Goal: Information Seeking & Learning: Check status

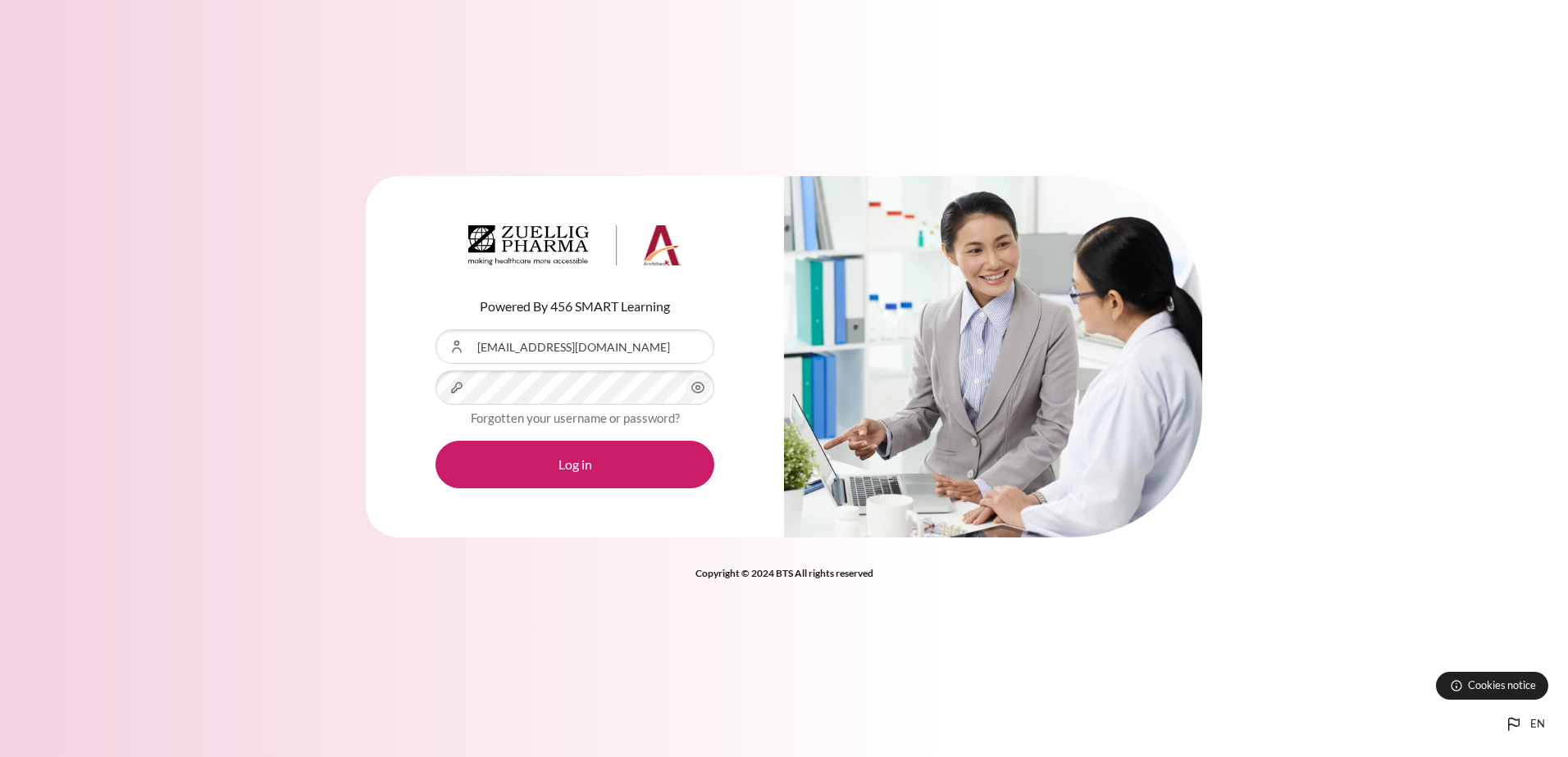
click at [436, 441] on button "Log in" at bounding box center [575, 465] width 279 height 47
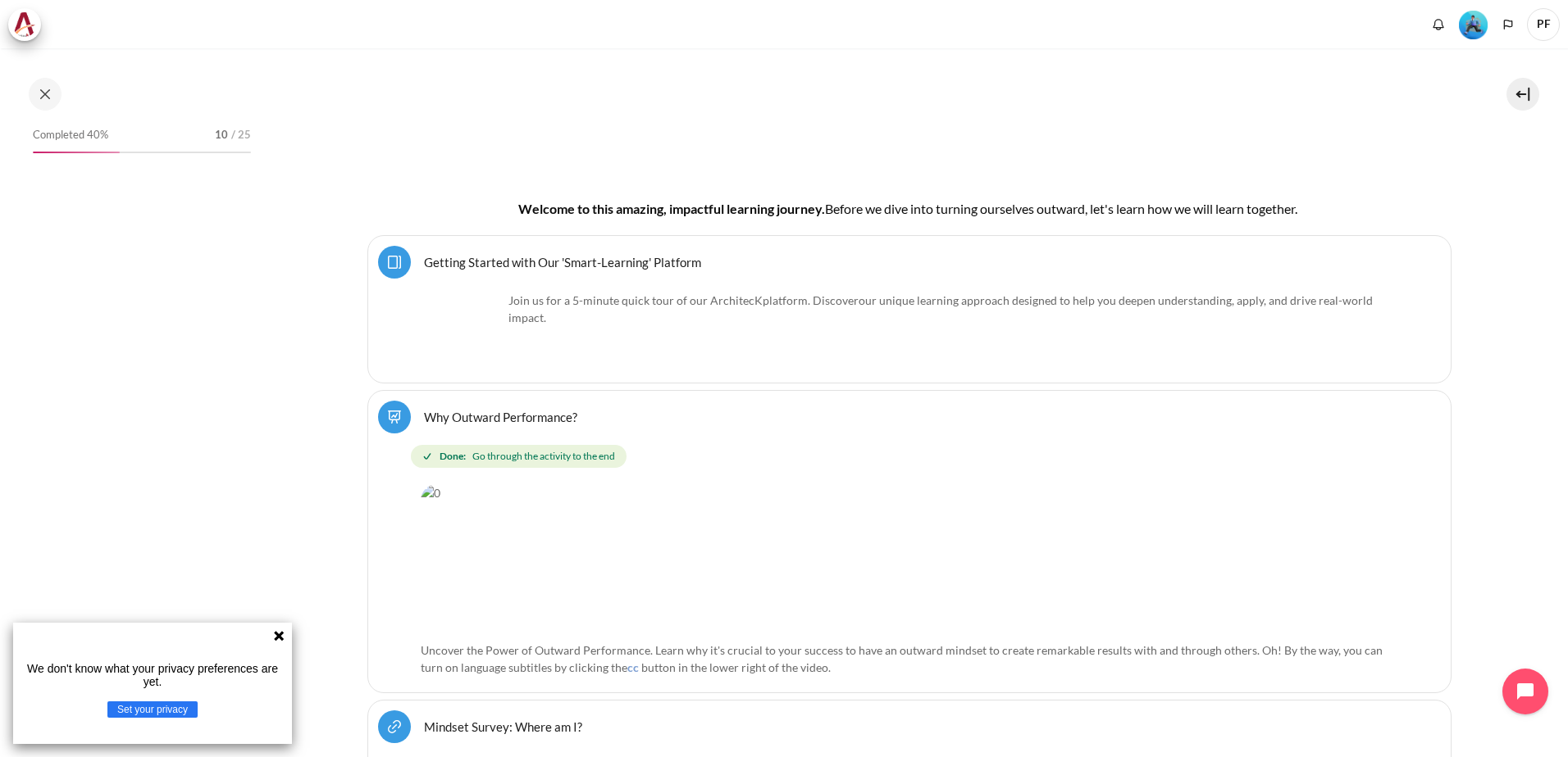
scroll to position [492, 0]
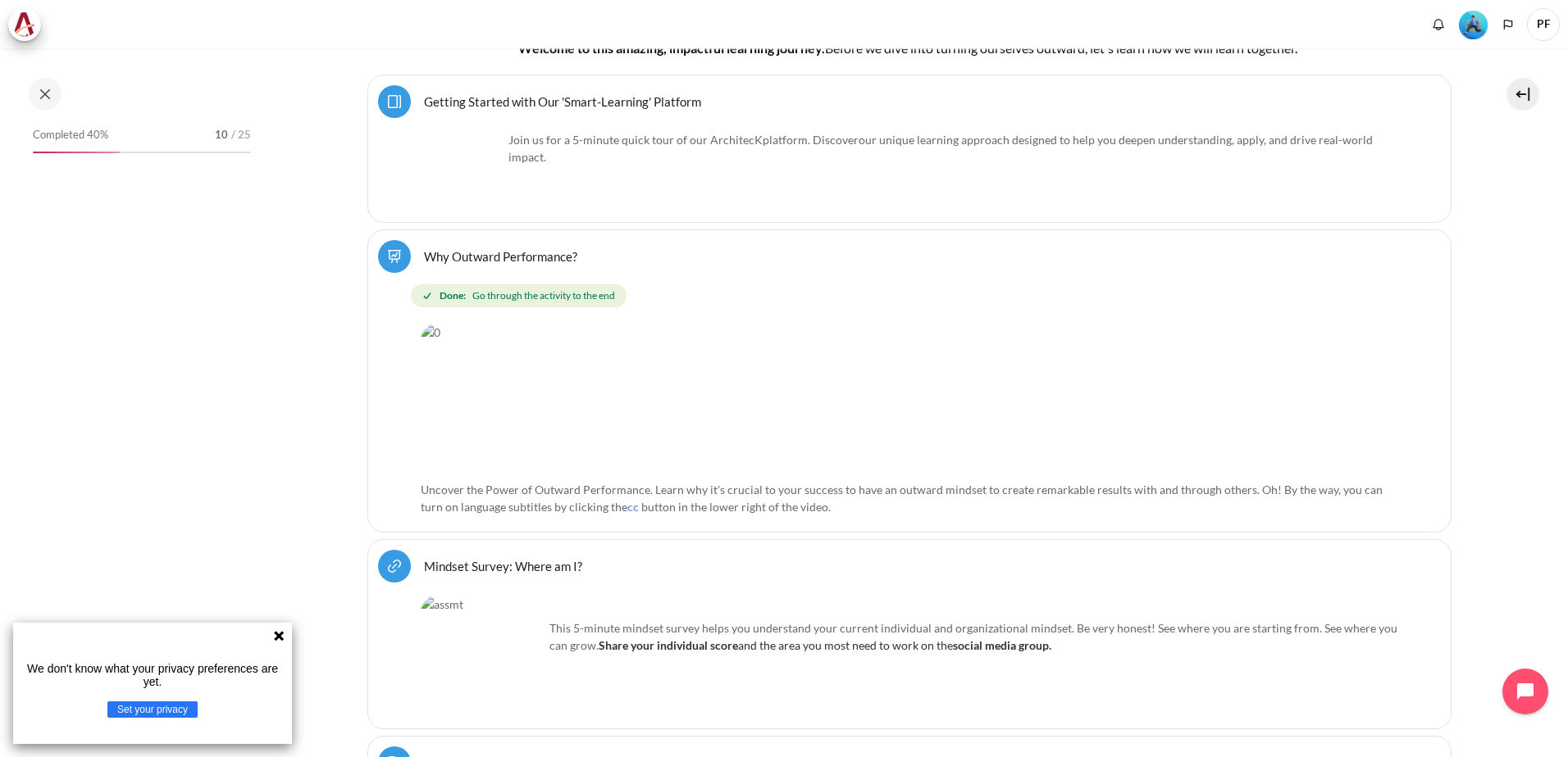
click at [284, 634] on icon at bounding box center [279, 636] width 13 height 13
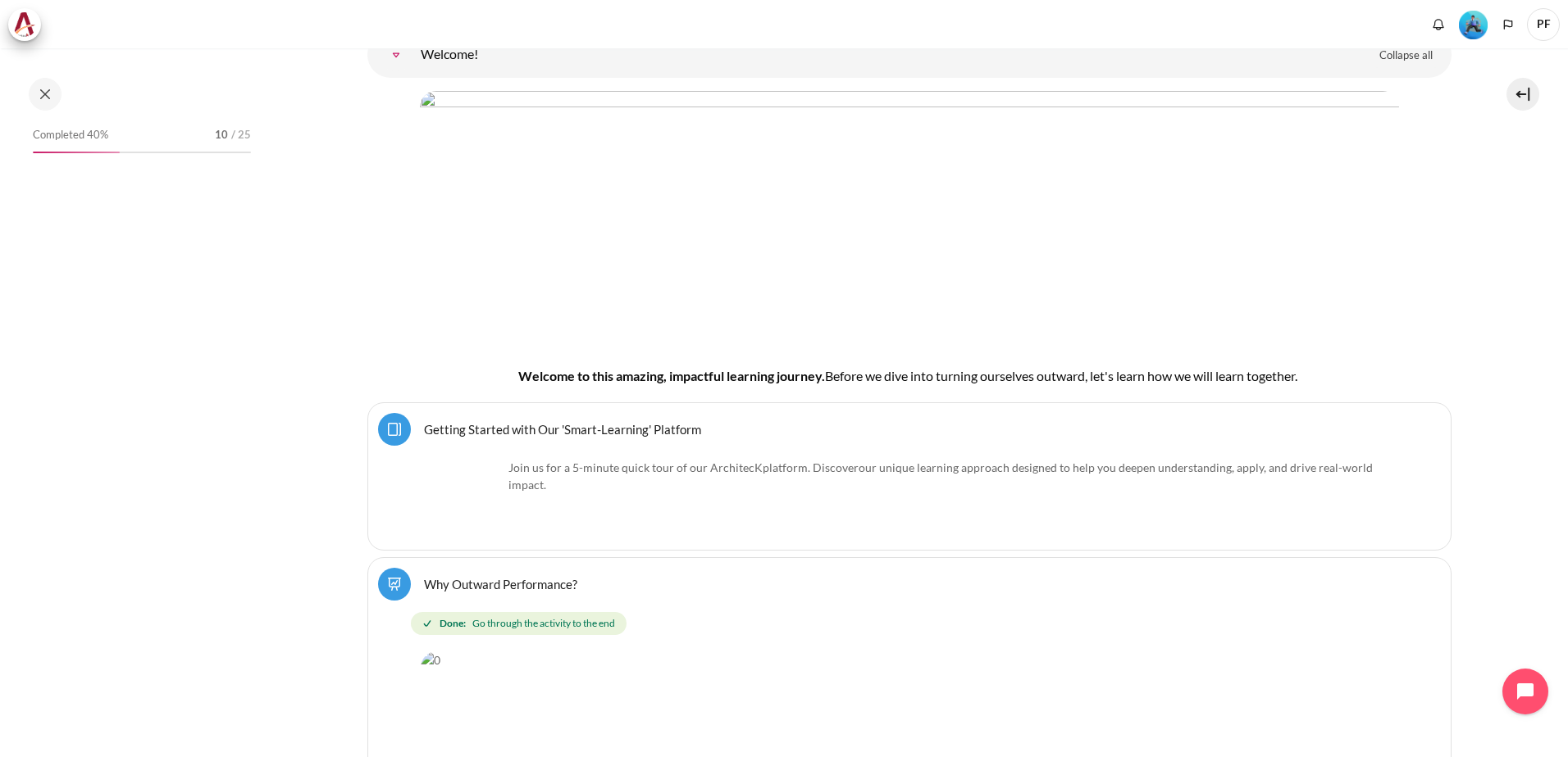
scroll to position [210, 0]
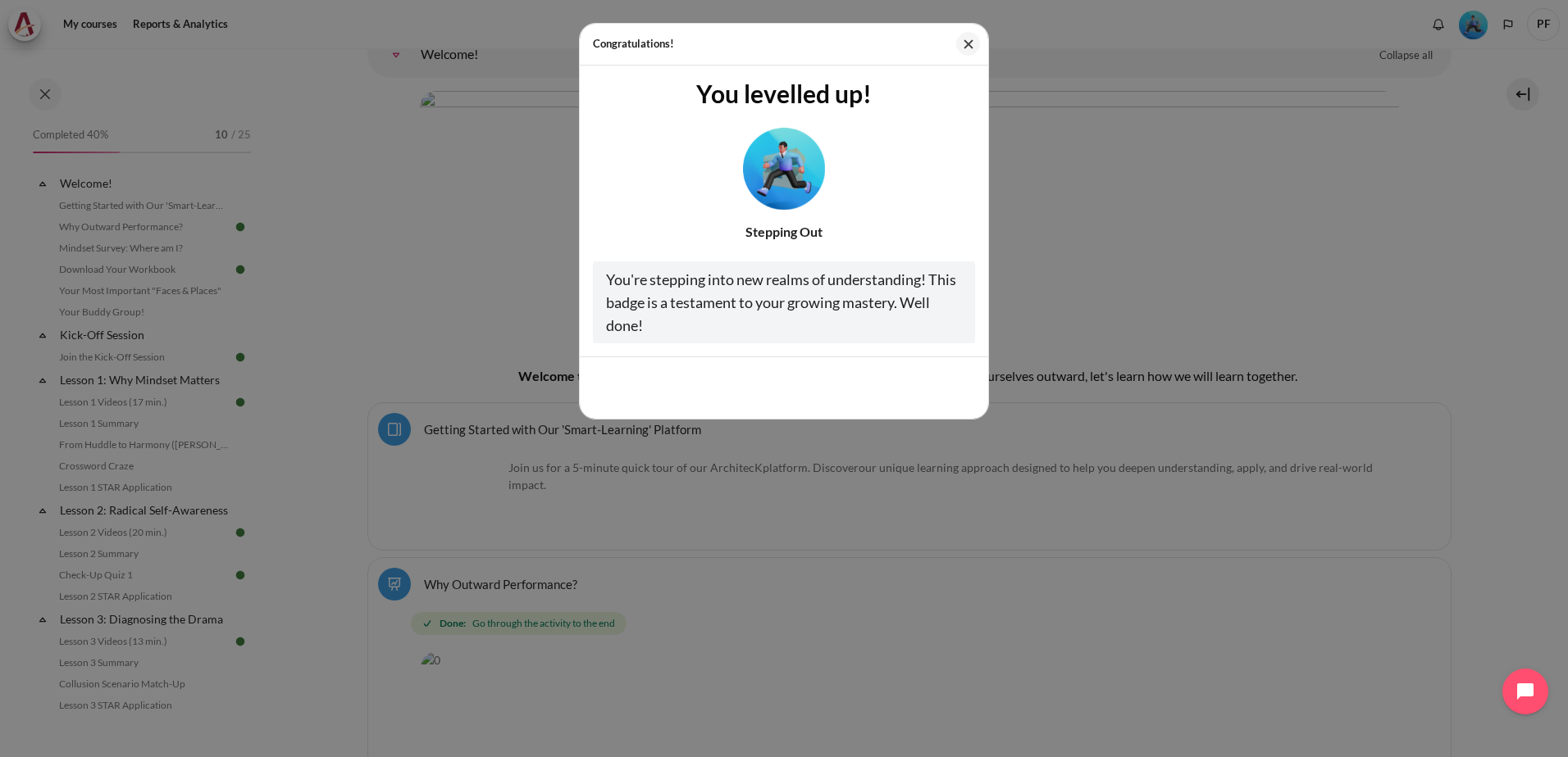
drag, startPoint x: 626, startPoint y: 16, endPoint x: 351, endPoint y: 126, distance: 296.2
click at [351, 126] on div "Congratulations! You levelled up! Stepping Out You're stepping into new realms …" at bounding box center [784, 378] width 1568 height 757
click at [921, 386] on button "Cool, thanks!" at bounding box center [924, 387] width 102 height 35
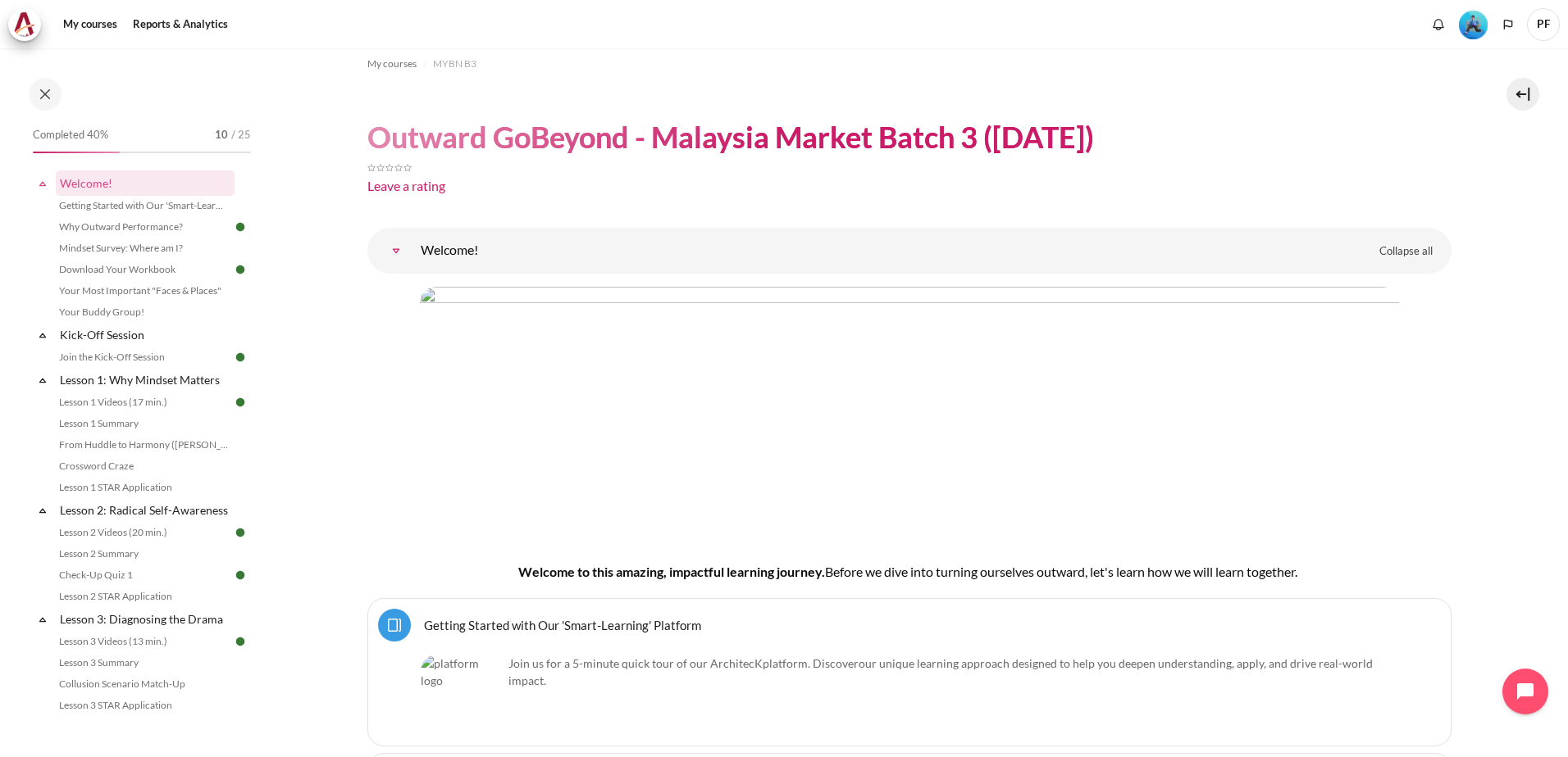
scroll to position [0, 0]
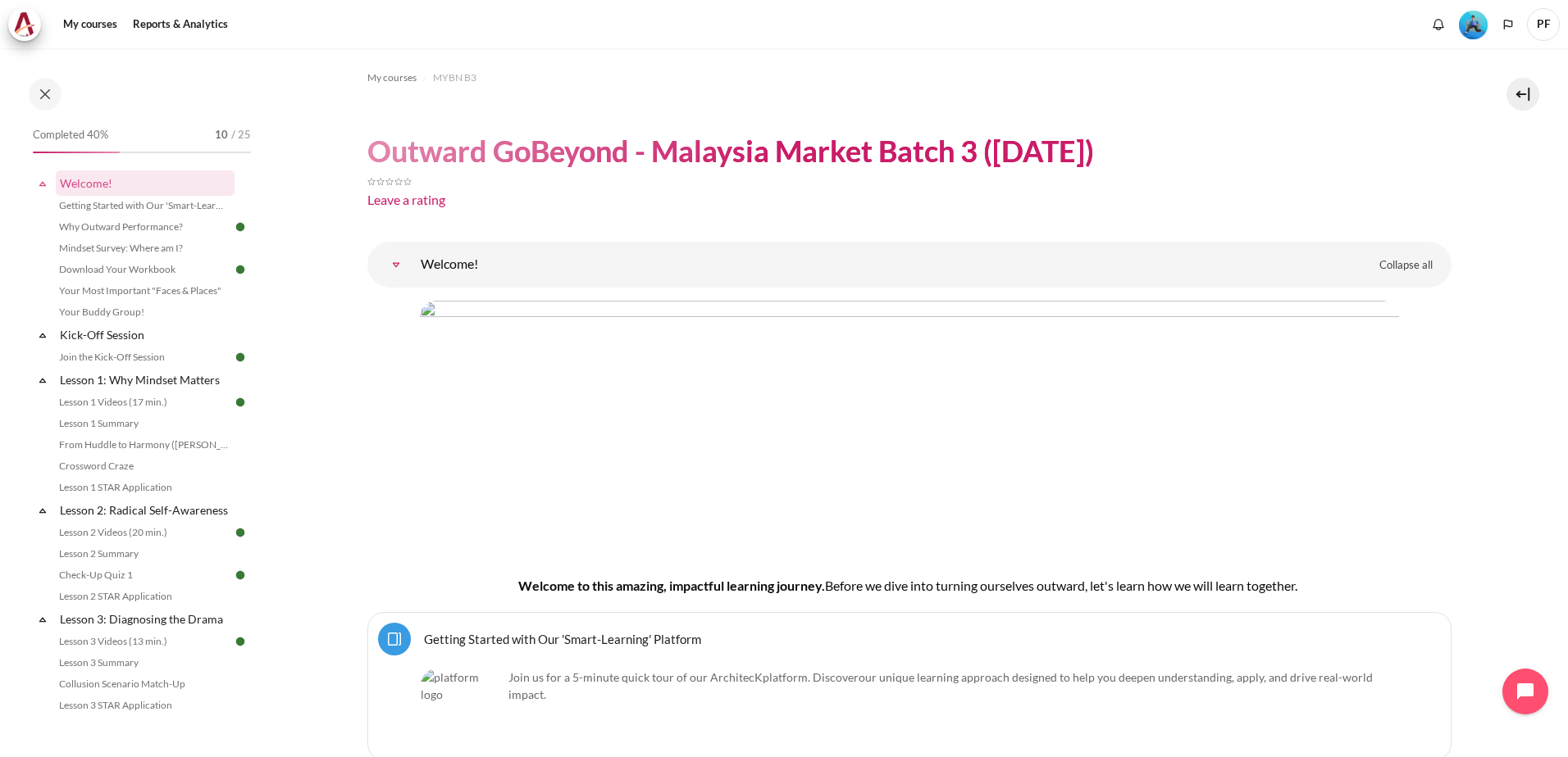
click at [1474, 28] on img "Level #3" at bounding box center [1473, 25] width 28 height 28
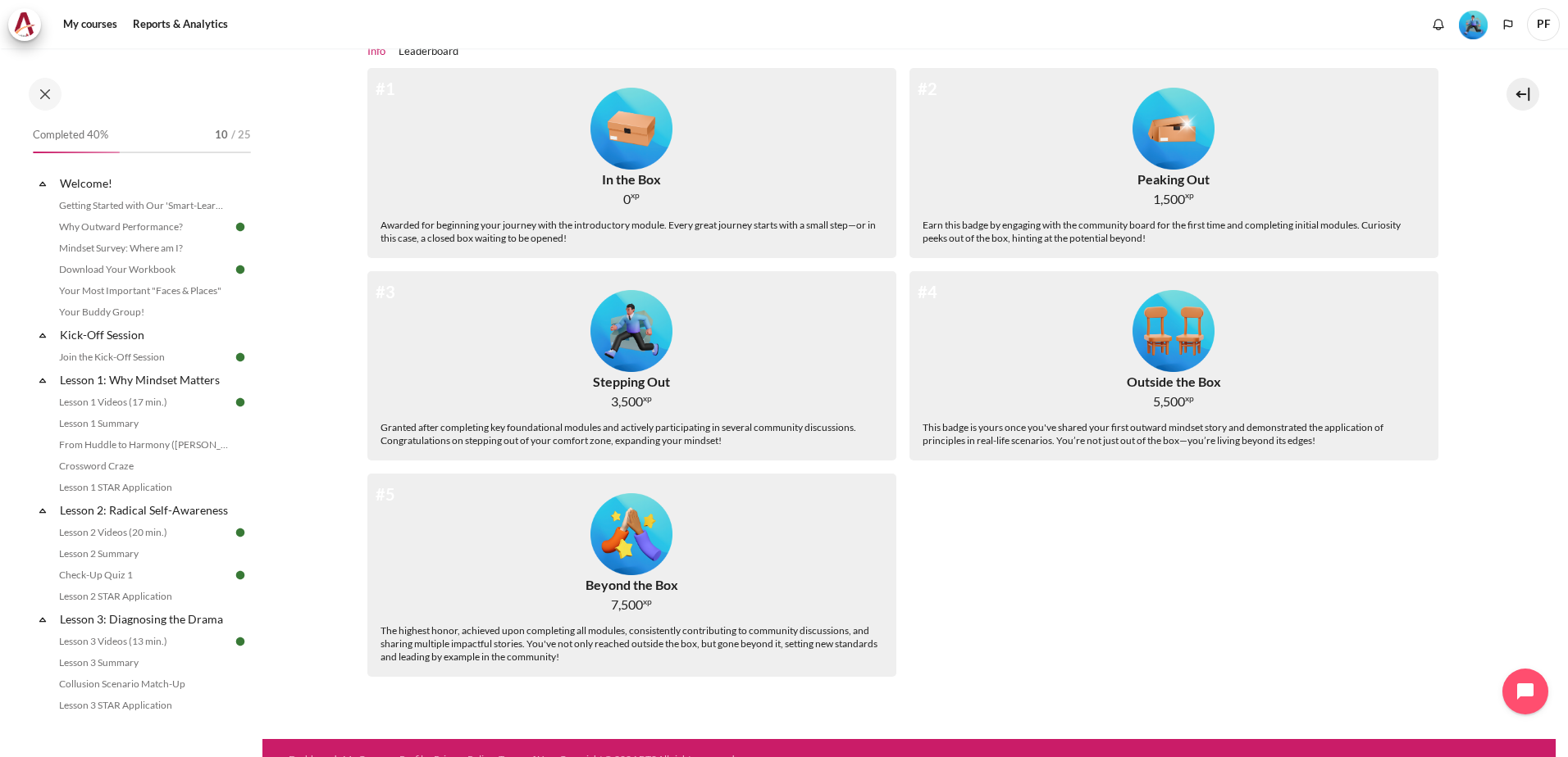
scroll to position [229, 0]
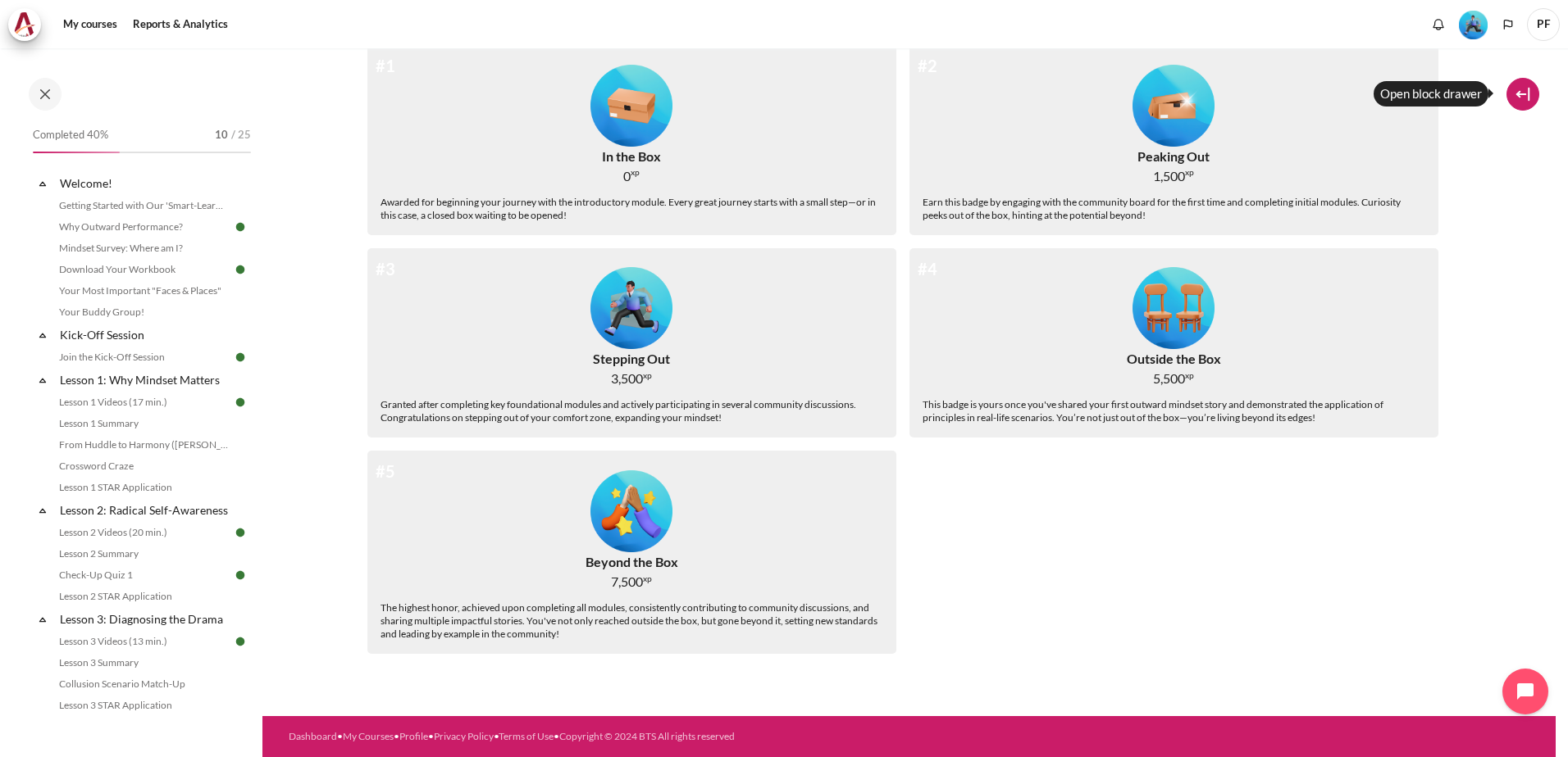
click at [1522, 103] on button at bounding box center [1522, 94] width 33 height 33
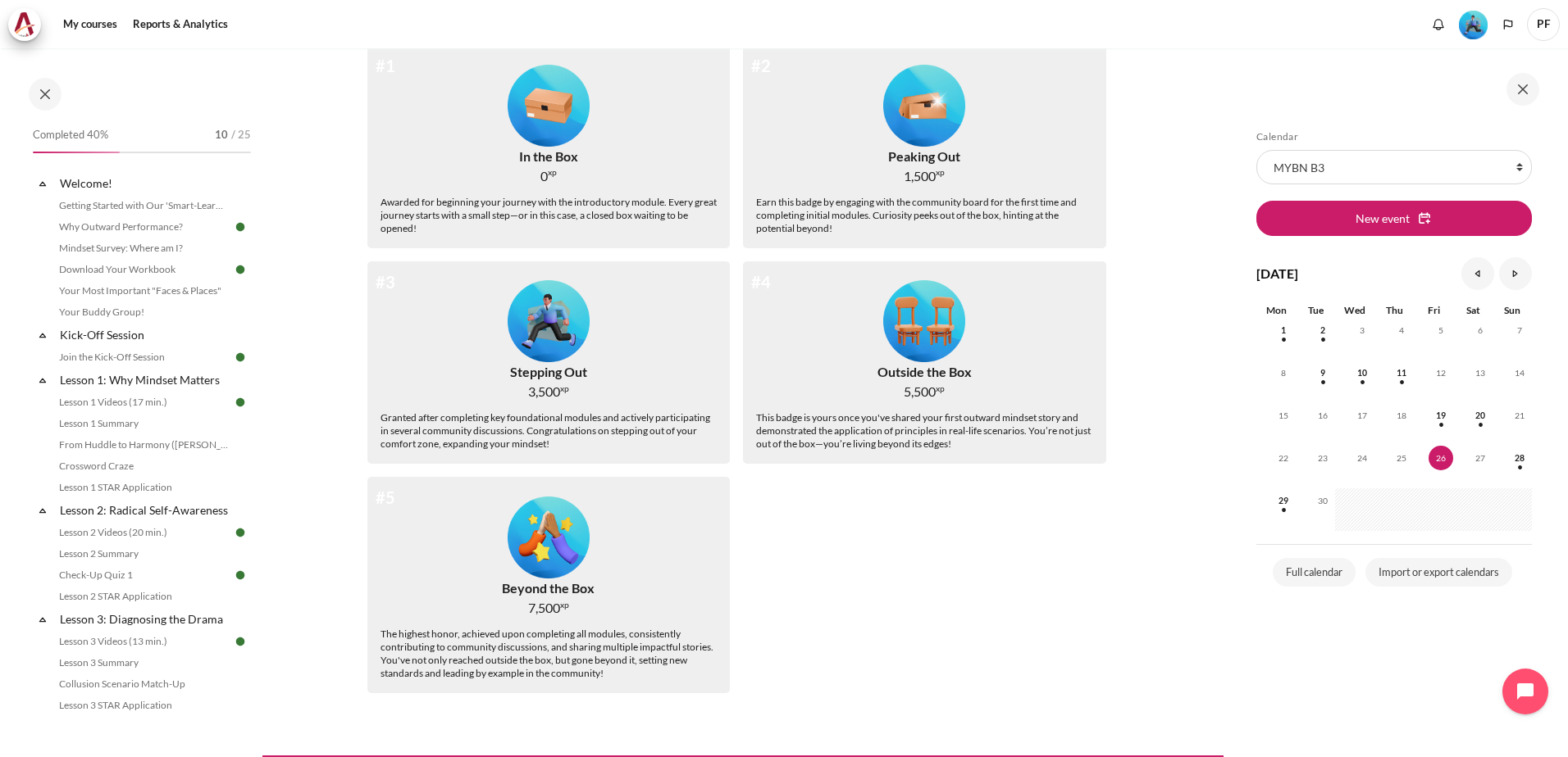
drag, startPoint x: 1519, startPoint y: 85, endPoint x: 1443, endPoint y: 86, distance: 76.0
click at [1519, 85] on button at bounding box center [1522, 89] width 33 height 33
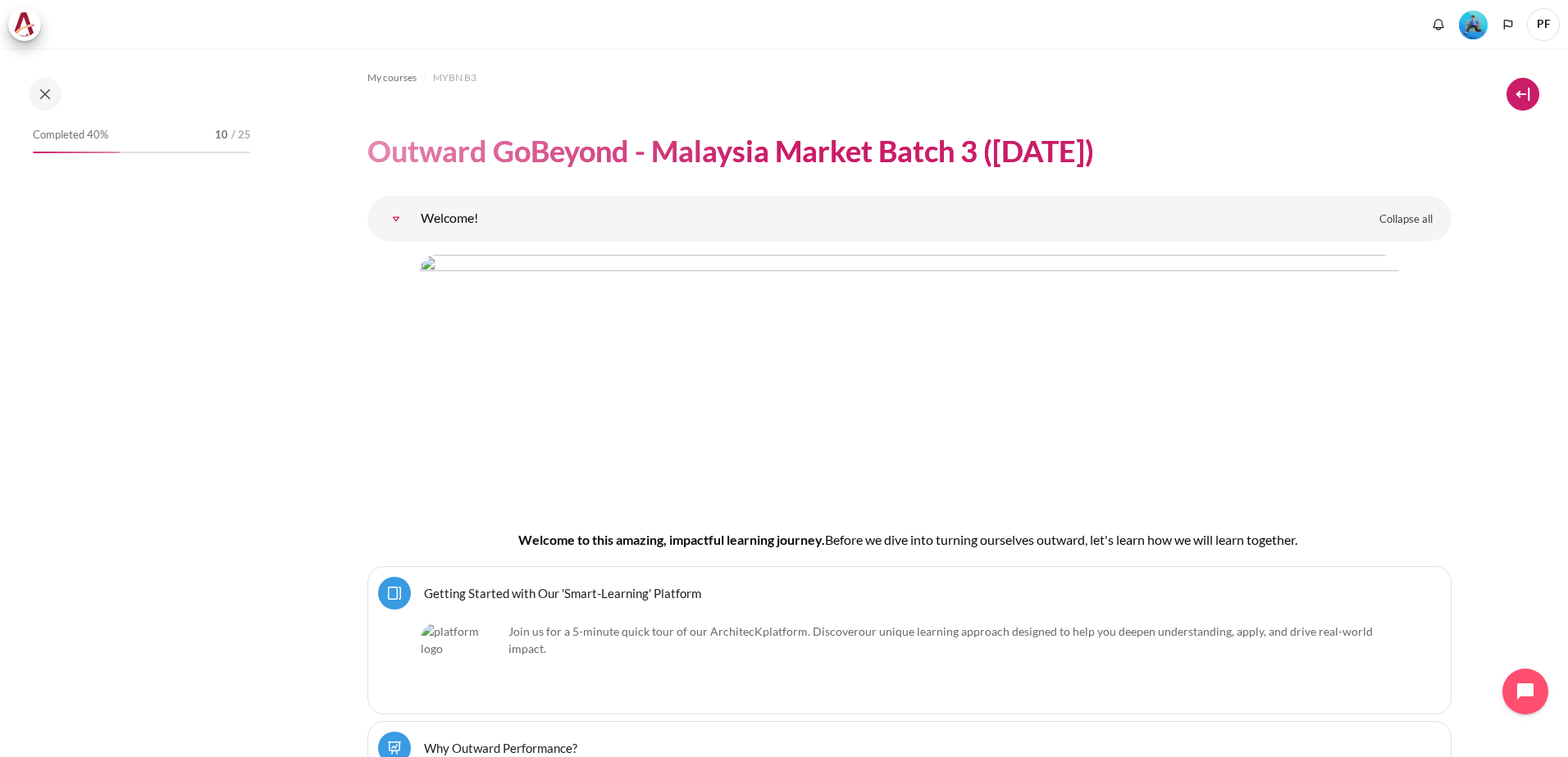
click at [1523, 97] on button at bounding box center [1522, 94] width 33 height 33
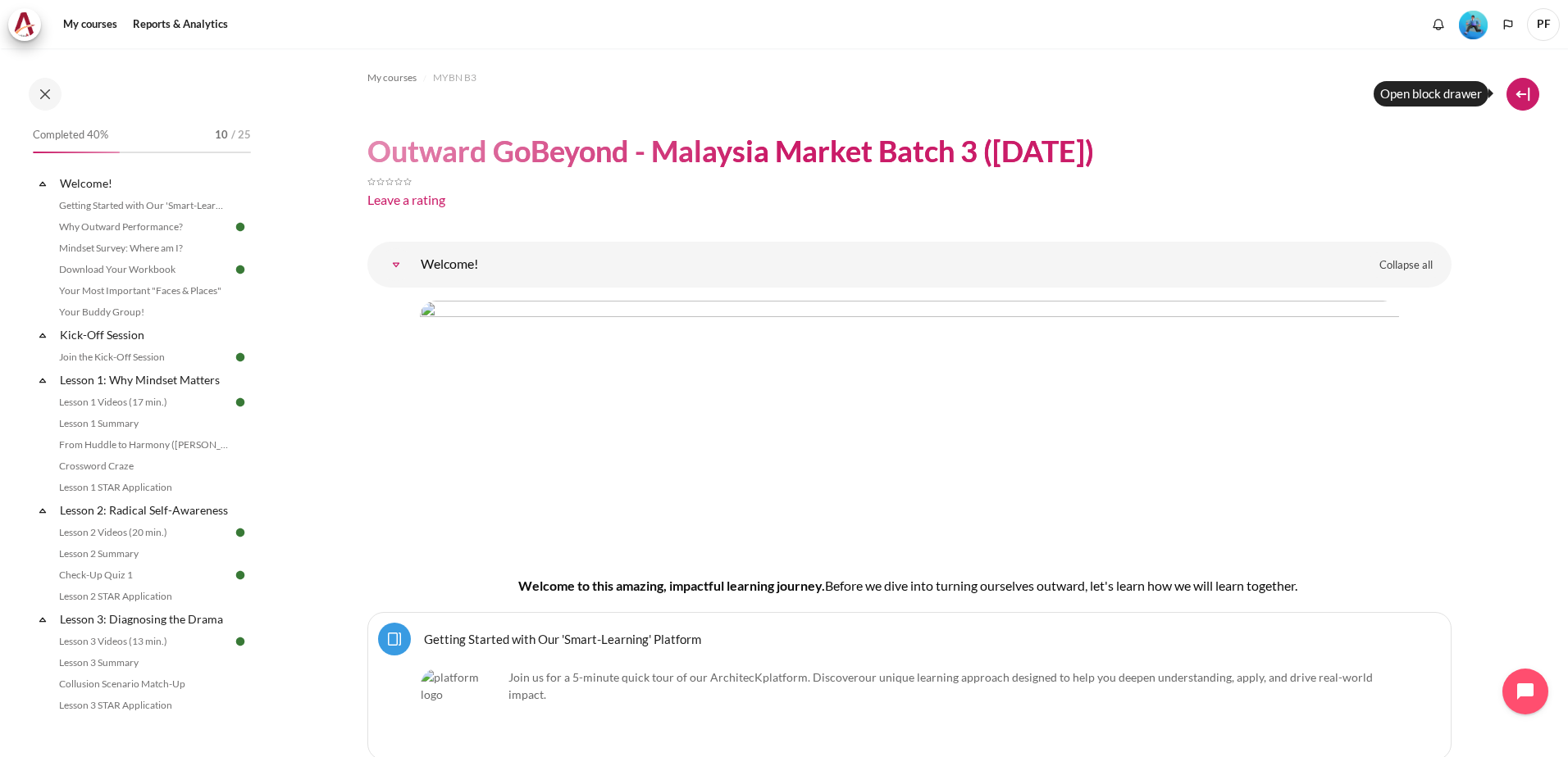
click at [1531, 92] on button at bounding box center [1522, 94] width 33 height 33
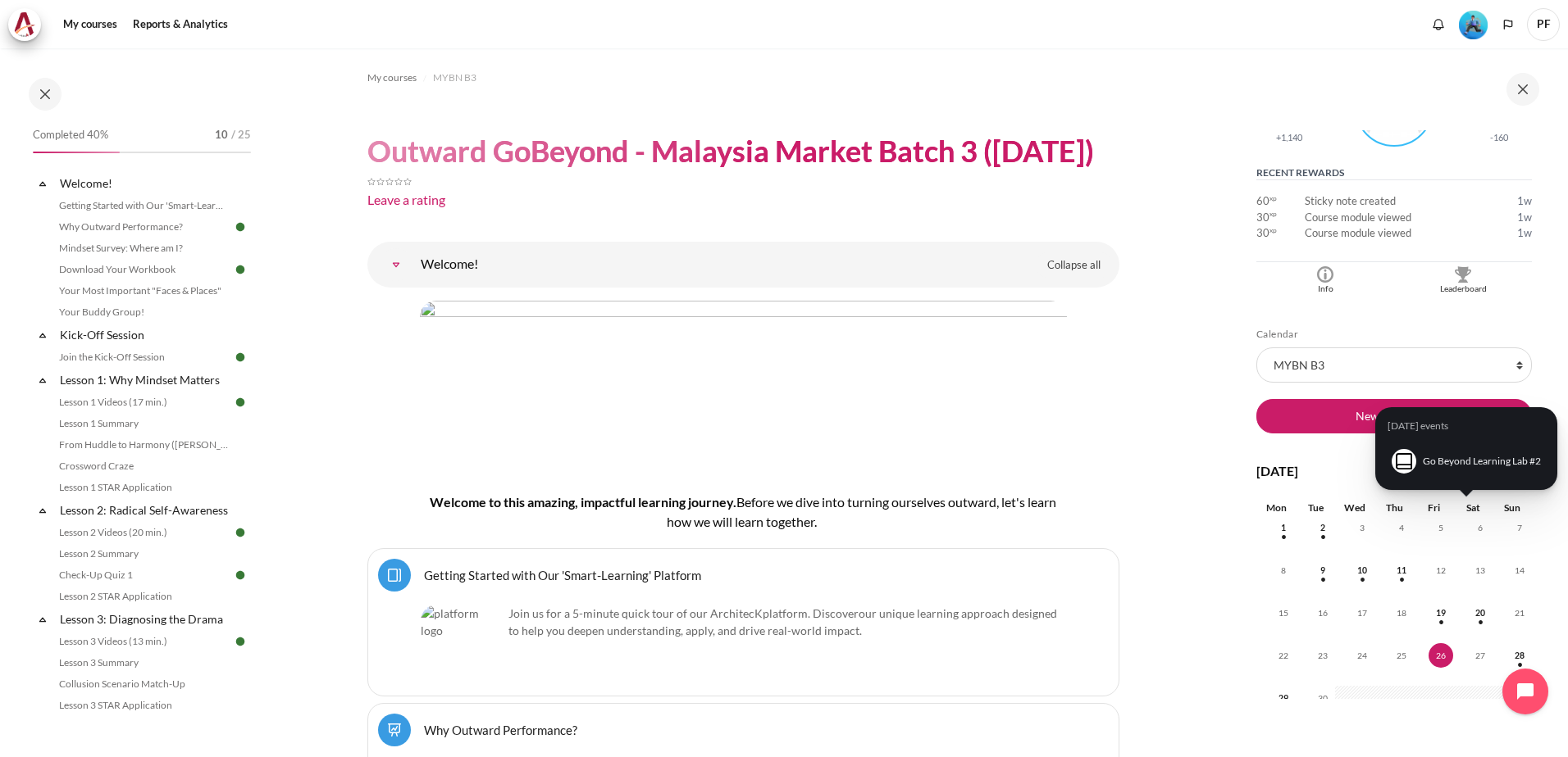
scroll to position [410, 0]
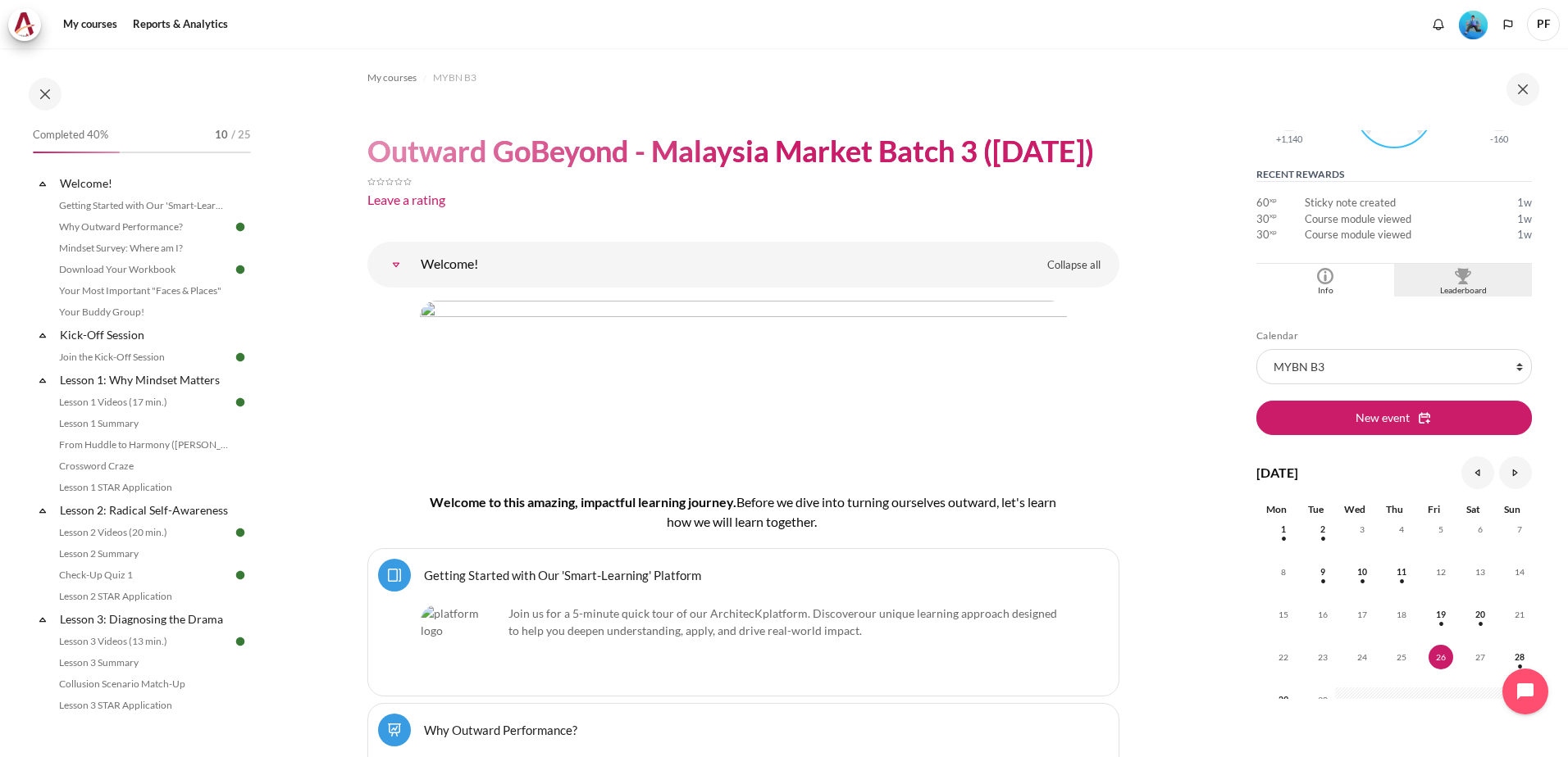
click at [1468, 279] on div "Blocks" at bounding box center [1462, 275] width 129 height 16
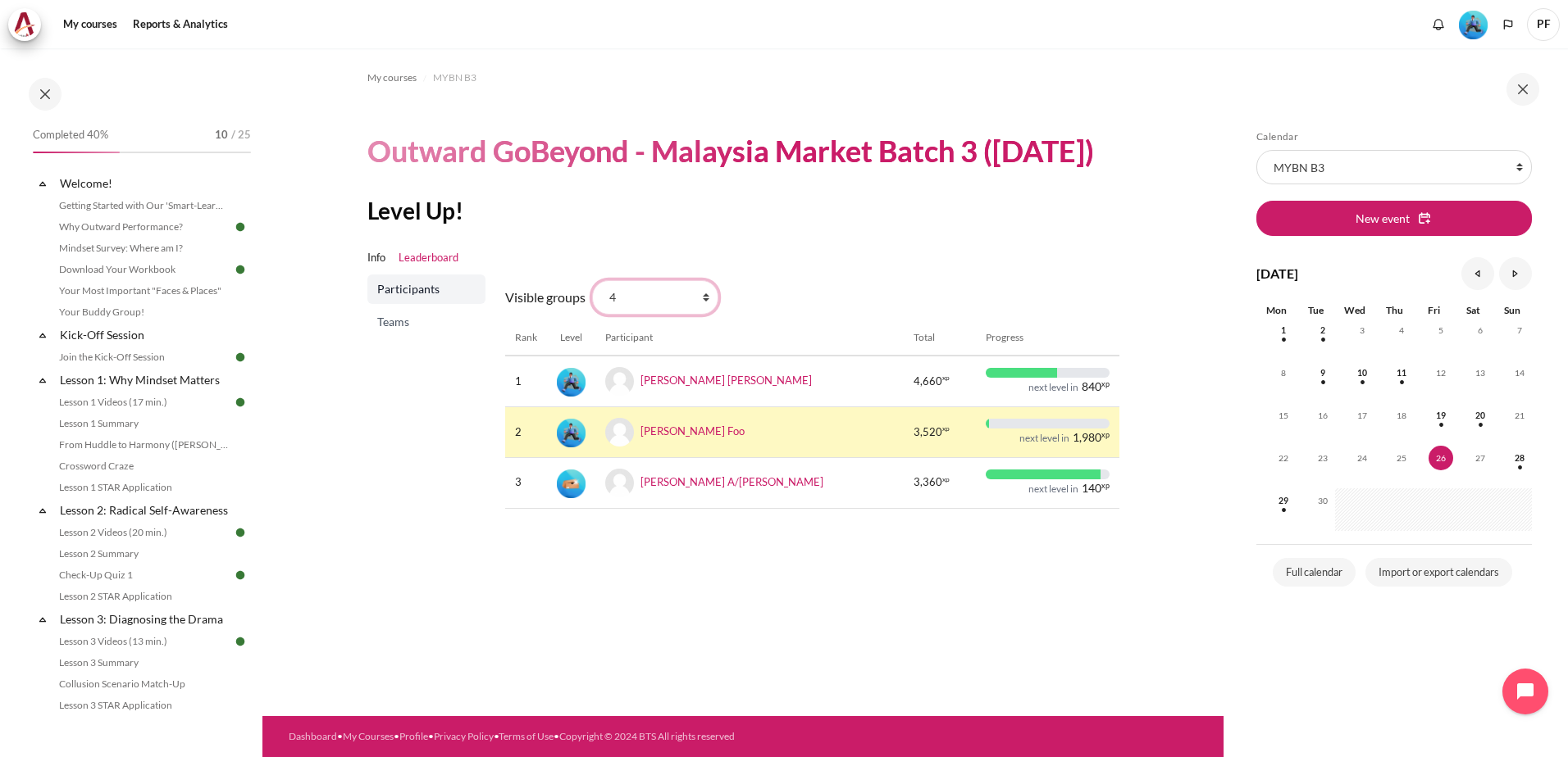
click at [653, 315] on select "All participants 4 1 2 3 3" at bounding box center [655, 297] width 126 height 35
select select "4962"
click at [592, 315] on select "All participants 4 1 2 3 3" at bounding box center [655, 297] width 126 height 35
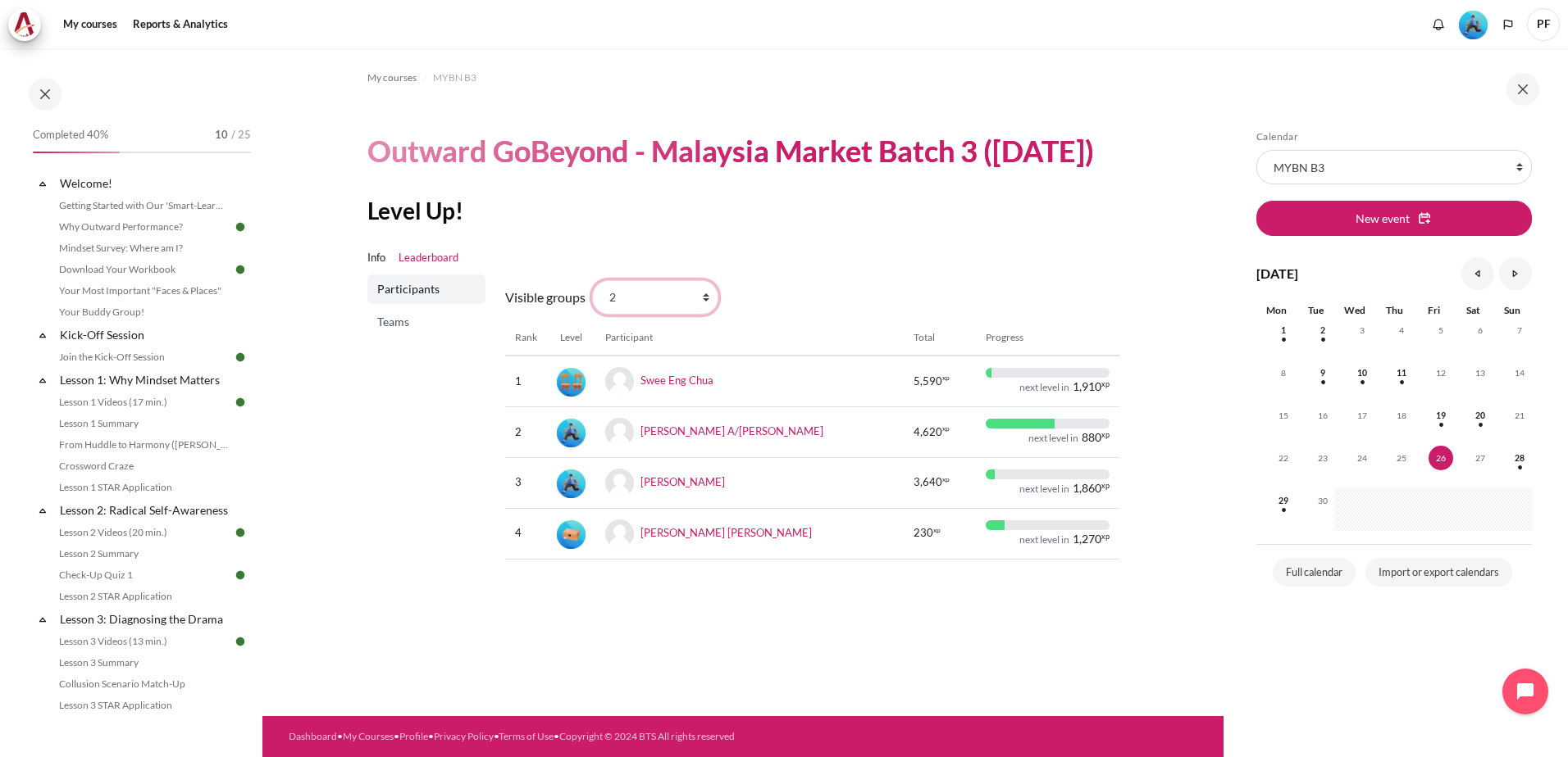
drag, startPoint x: 622, startPoint y: 338, endPoint x: 564, endPoint y: 339, distance: 58.0
click at [564, 318] on form "Visible groups All participants 4 1 2 3 3" at bounding box center [614, 297] width 217 height 41
select select "4964"
click at [592, 315] on select "All participants 4 1 2 3 3" at bounding box center [655, 297] width 126 height 35
